Goal: Task Accomplishment & Management: Manage account settings

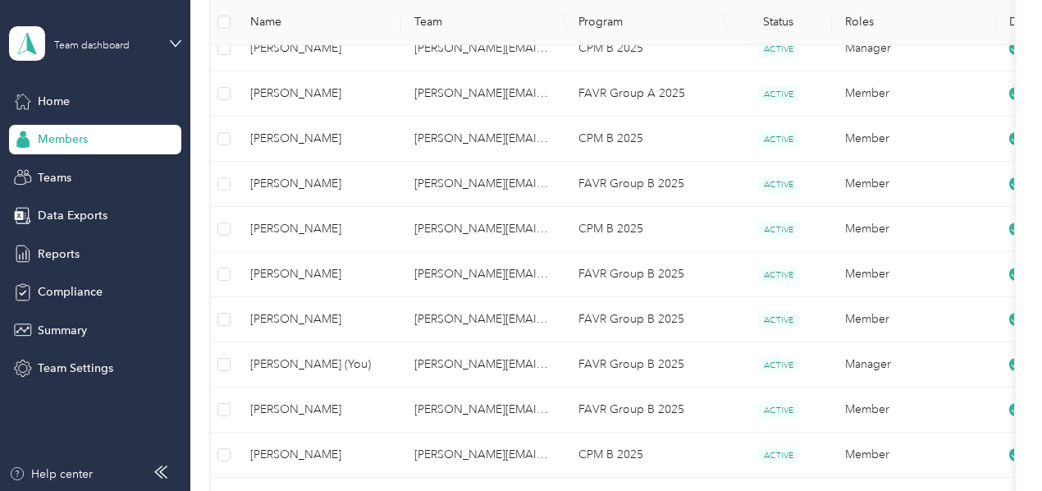
scroll to position [339, 0]
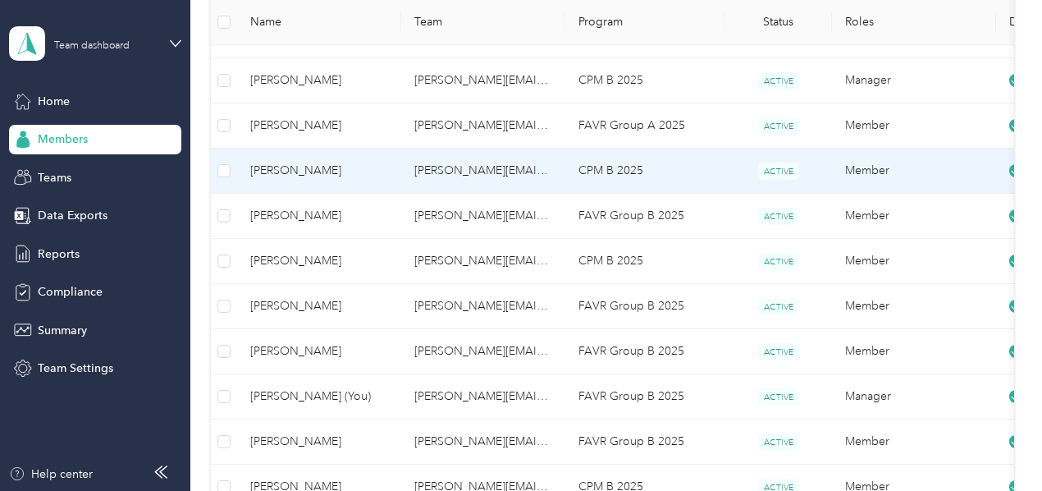
click at [512, 171] on td "[PERSON_NAME][EMAIL_ADDRESS][PERSON_NAME][DOMAIN_NAME]" at bounding box center [483, 170] width 164 height 45
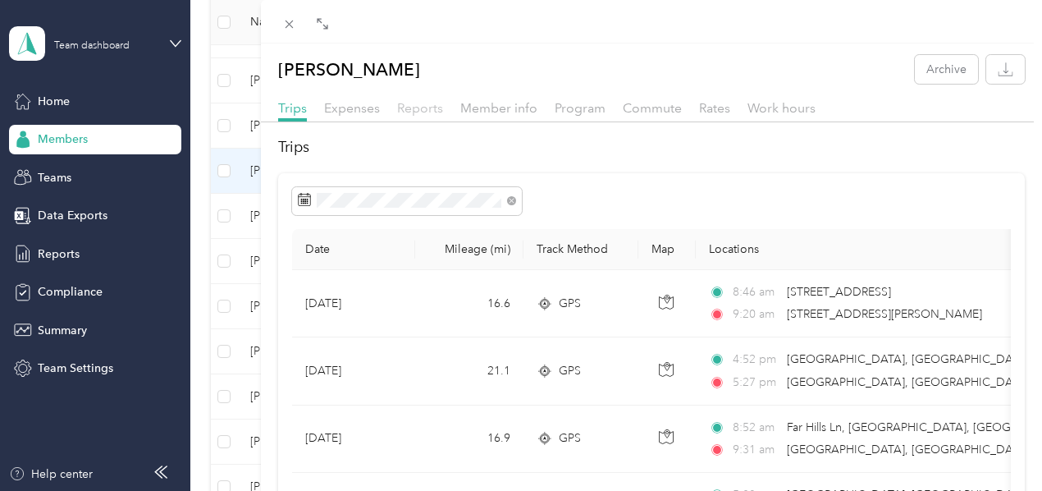
click at [443, 103] on span "Reports" at bounding box center [420, 108] width 46 height 16
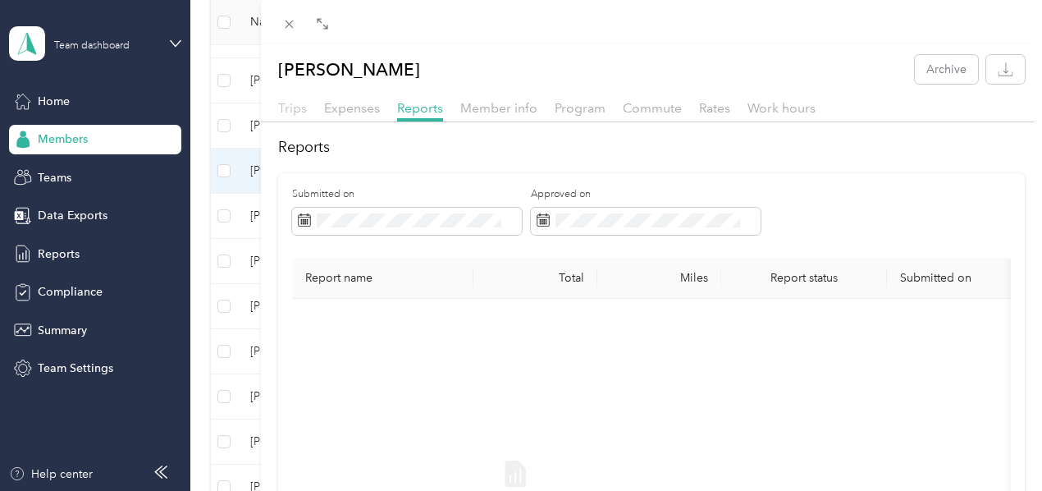
click at [307, 103] on span "Trips" at bounding box center [292, 108] width 29 height 16
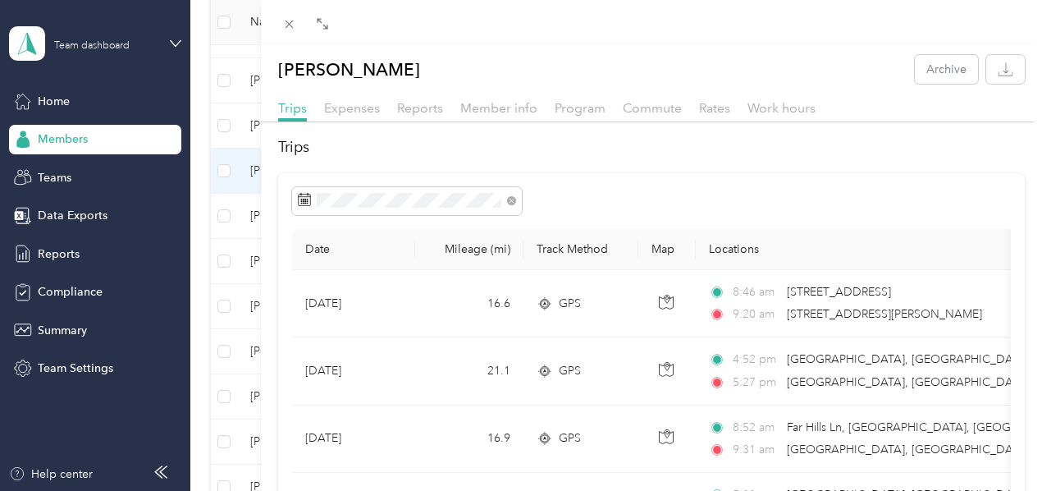
scroll to position [0, 43]
click at [730, 107] on span "Rates" at bounding box center [714, 108] width 31 height 16
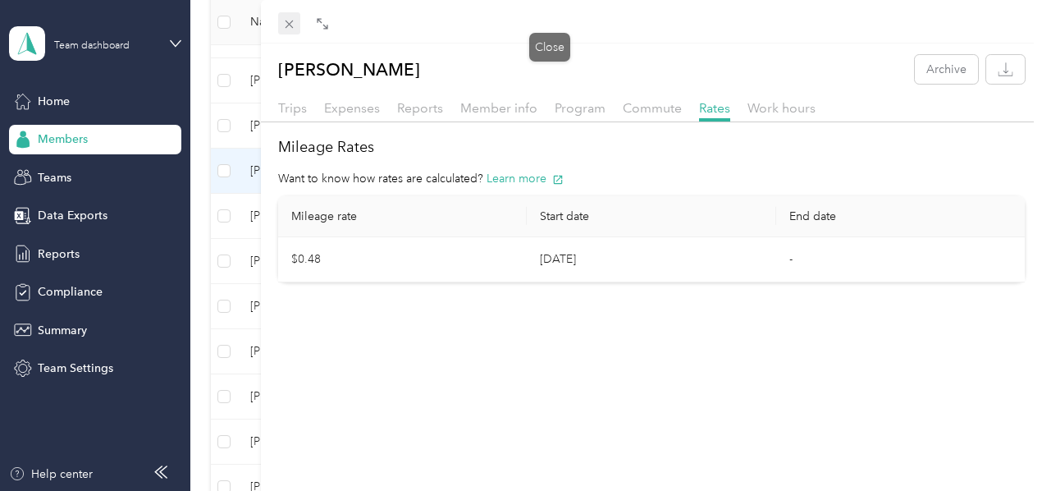
click at [296, 29] on icon at bounding box center [289, 24] width 14 height 14
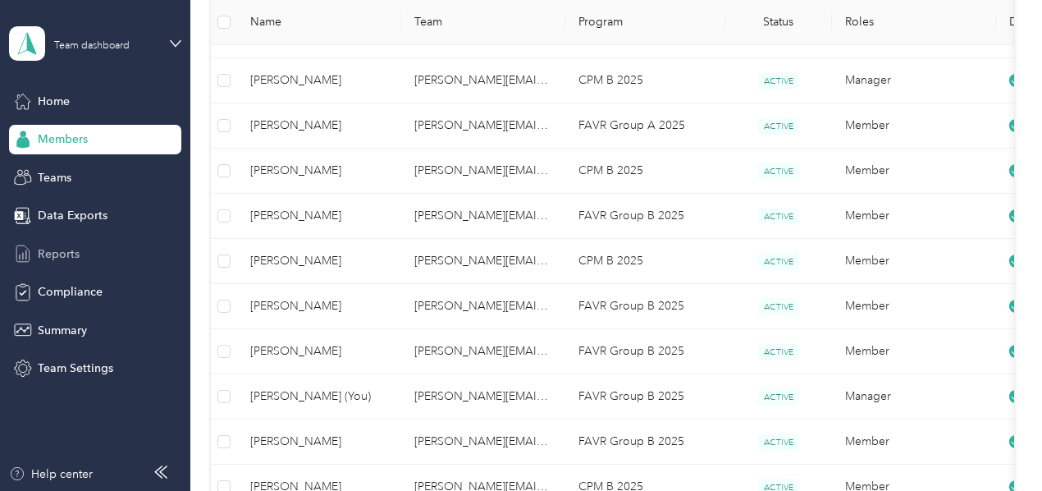
click at [54, 250] on span "Reports" at bounding box center [59, 253] width 42 height 17
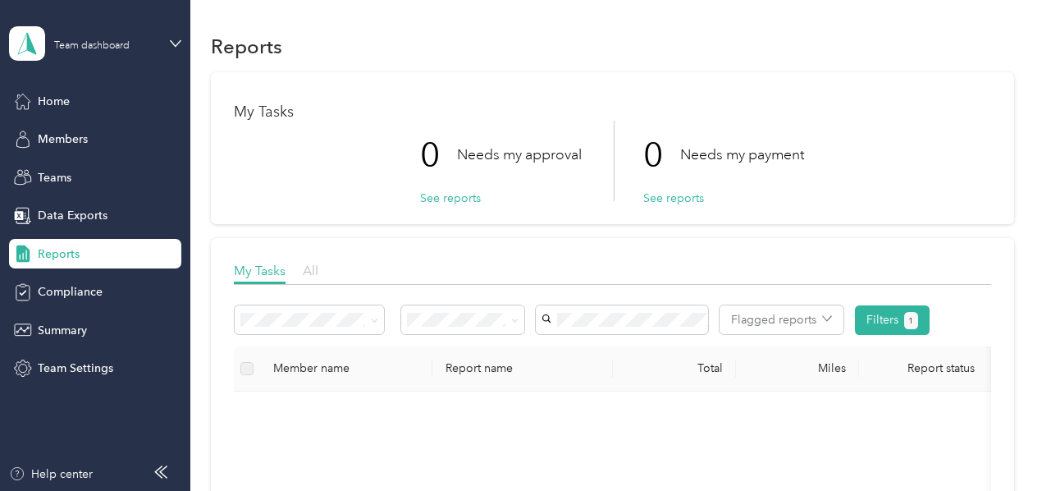
click at [307, 269] on span "All" at bounding box center [311, 270] width 16 height 16
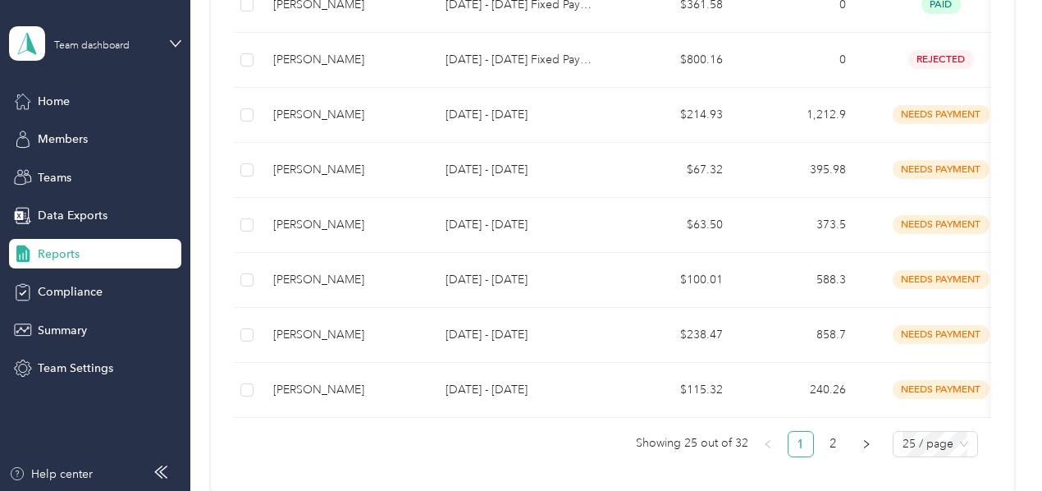
scroll to position [1377, 0]
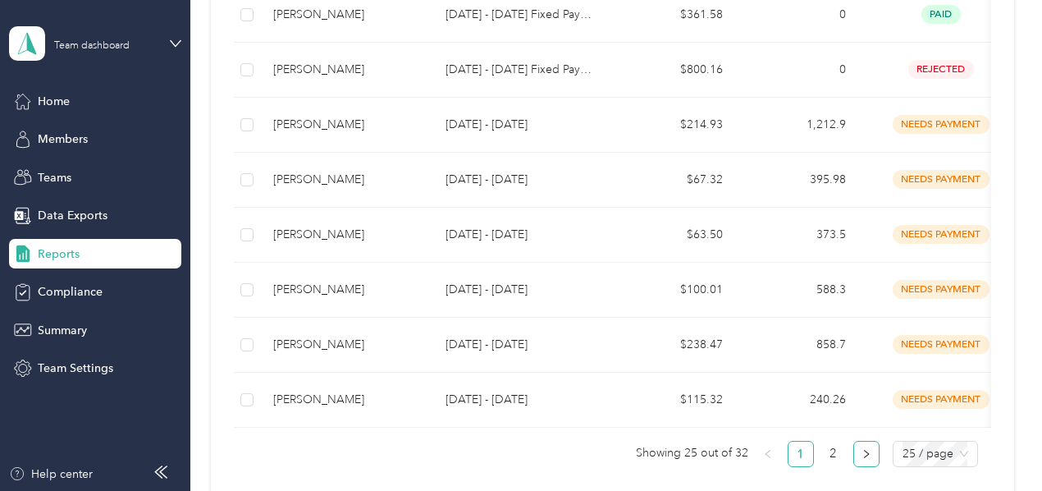
click at [869, 460] on button "button" at bounding box center [866, 453] width 26 height 26
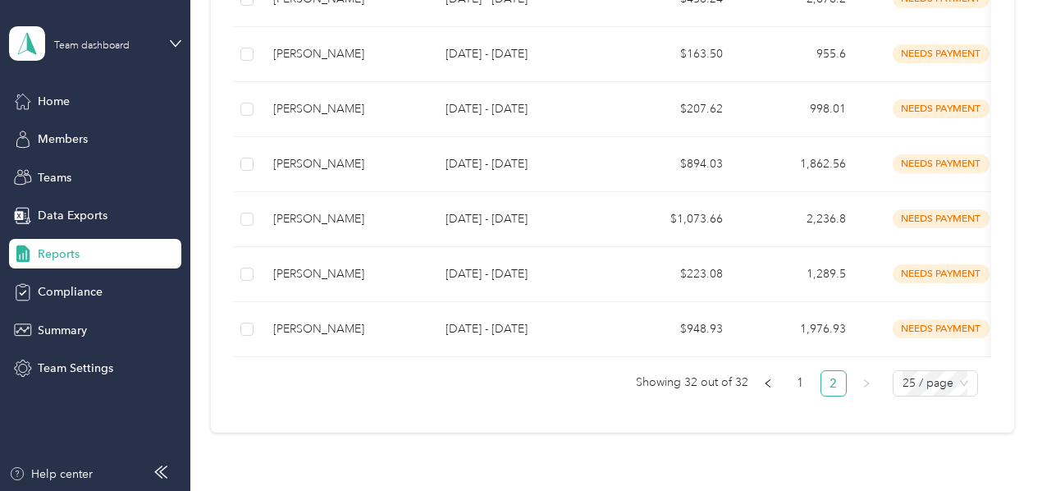
scroll to position [472, 0]
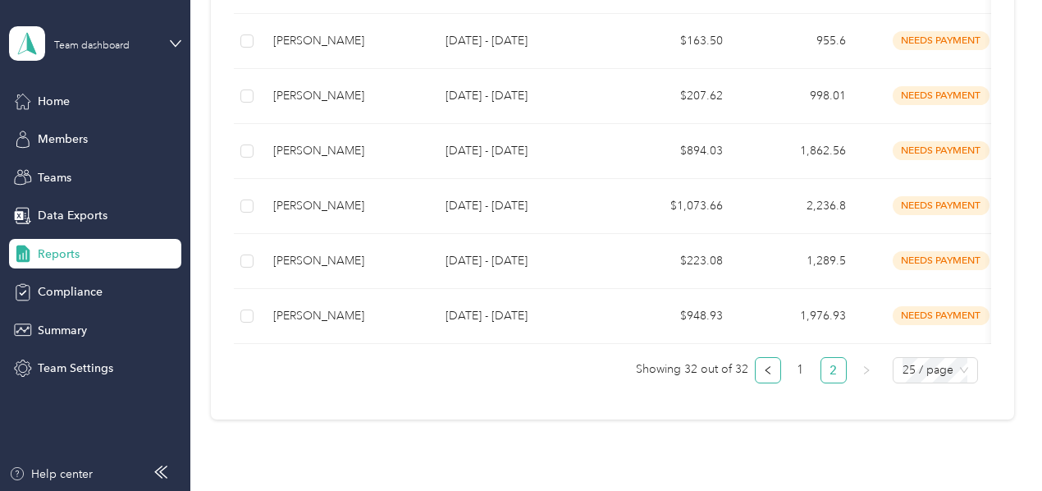
click at [769, 376] on button "button" at bounding box center [768, 370] width 26 height 26
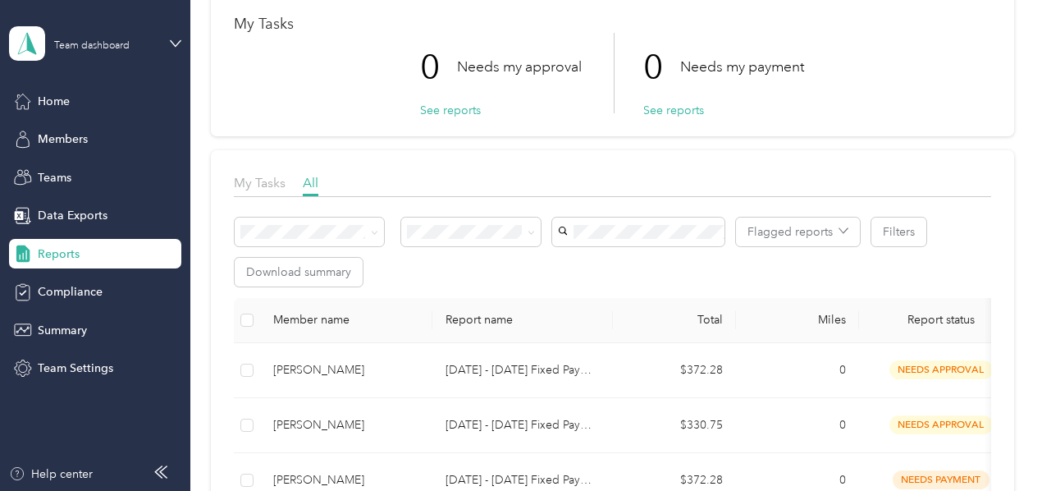
scroll to position [71, 0]
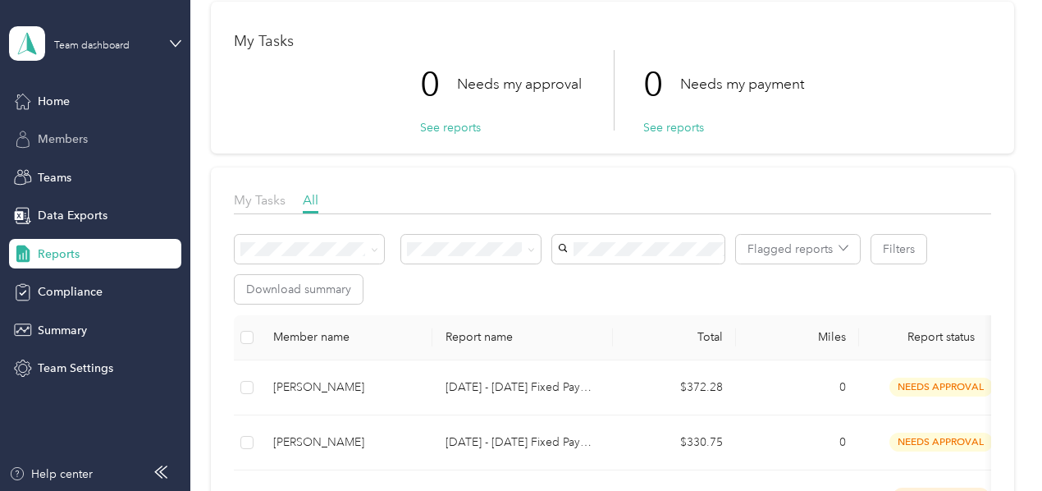
click at [57, 135] on span "Members" at bounding box center [63, 138] width 50 height 17
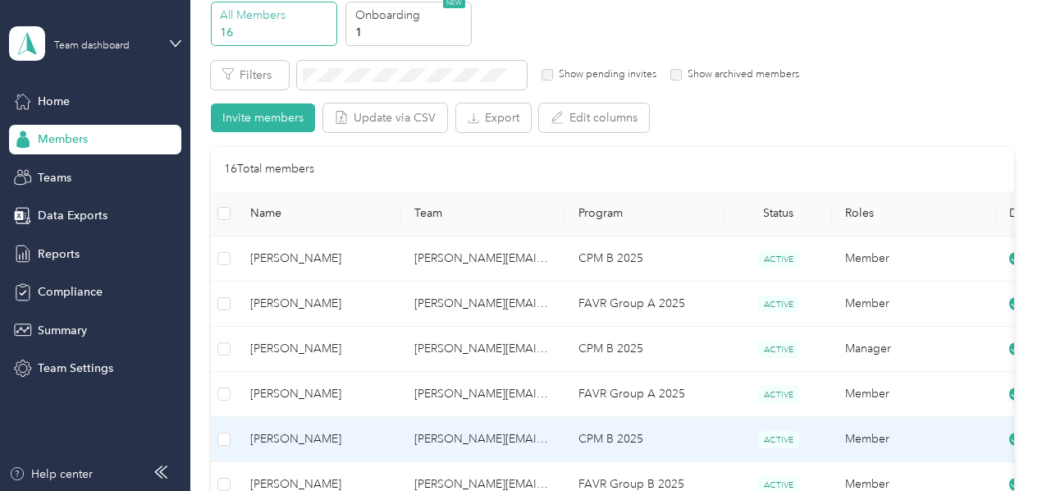
click at [358, 435] on span "[PERSON_NAME]" at bounding box center [319, 439] width 138 height 18
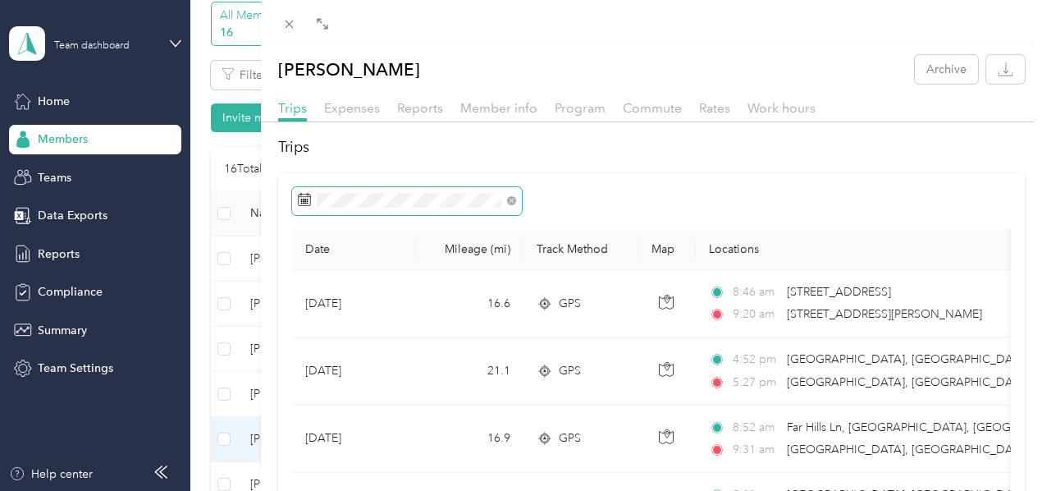
click at [311, 206] on icon at bounding box center [304, 199] width 13 height 13
click at [513, 203] on icon at bounding box center [511, 201] width 5 height 5
click at [308, 200] on rect at bounding box center [308, 200] width 2 height 2
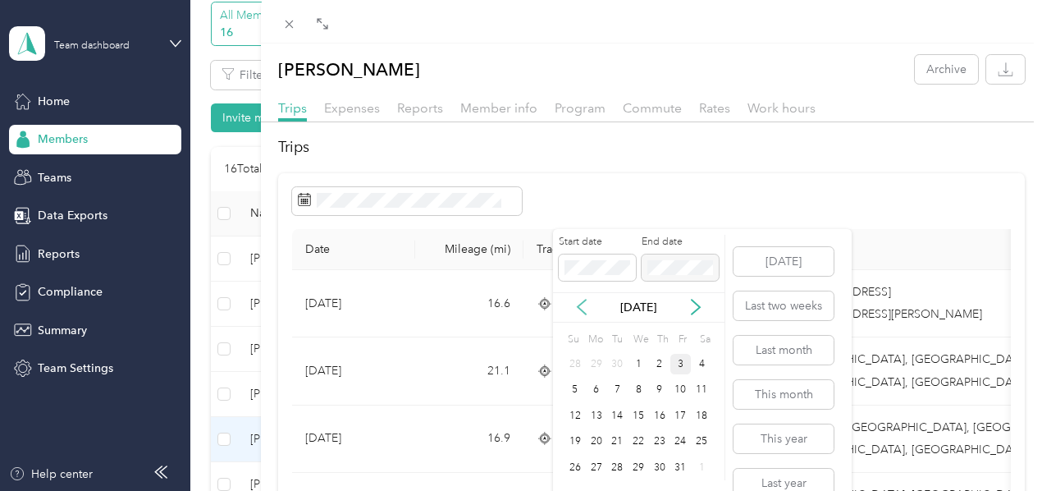
click at [578, 304] on icon at bounding box center [581, 307] width 16 height 16
click at [596, 362] on div "1" at bounding box center [596, 364] width 21 height 21
click at [620, 466] on div "30" at bounding box center [616, 467] width 21 height 21
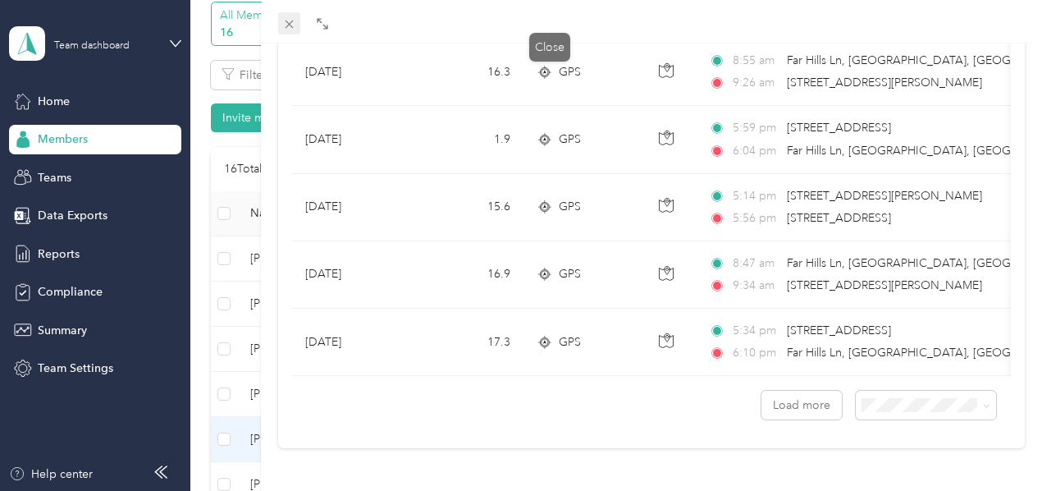
click at [296, 21] on icon at bounding box center [289, 24] width 14 height 14
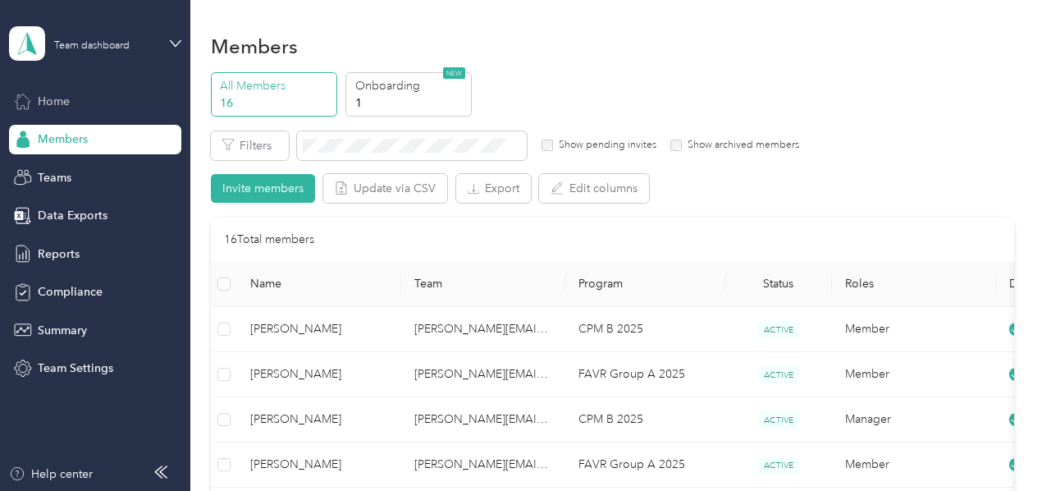
click at [50, 103] on span "Home" at bounding box center [54, 101] width 32 height 17
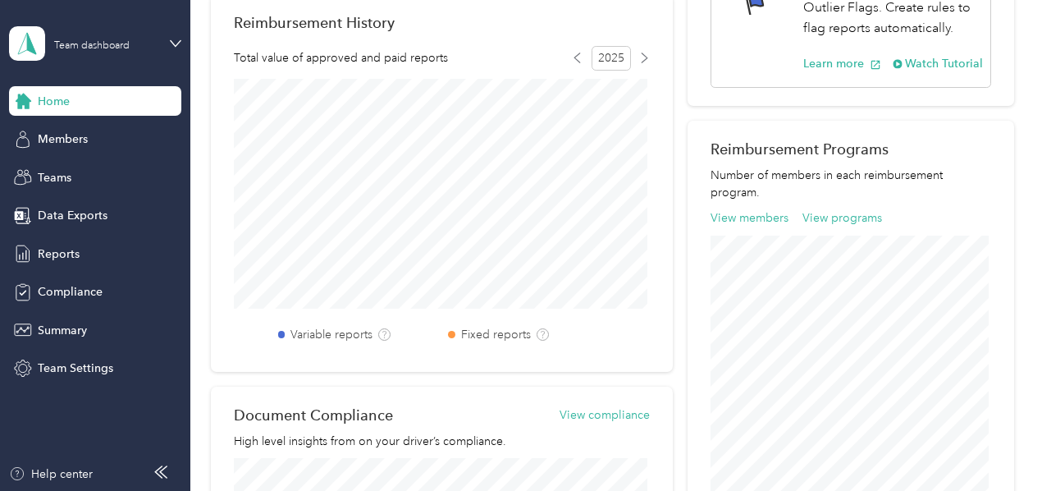
scroll to position [847, 0]
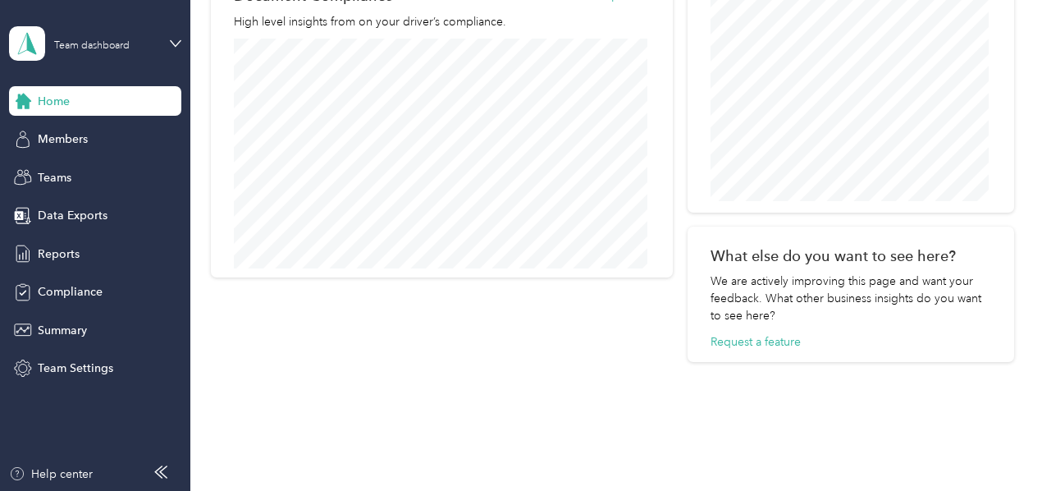
click at [54, 104] on span "Home" at bounding box center [54, 101] width 32 height 17
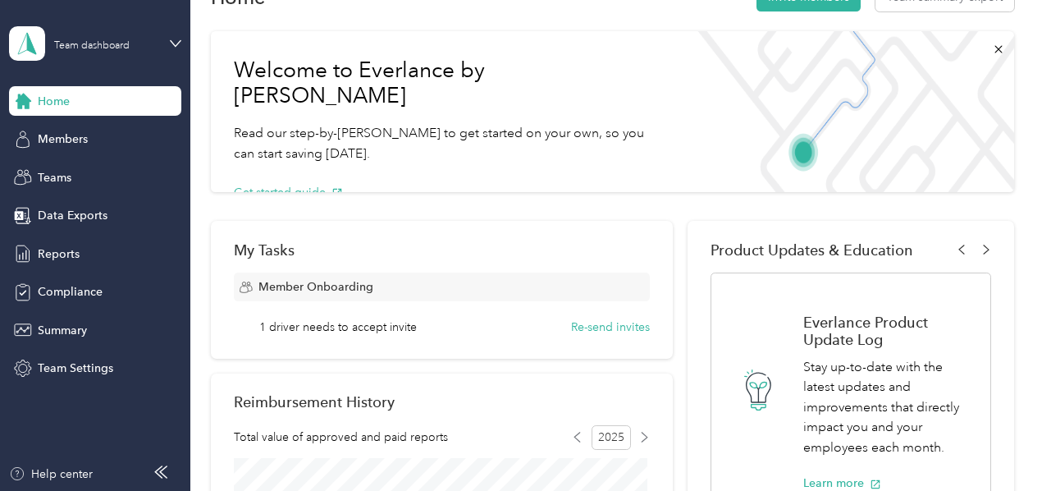
scroll to position [0, 0]
